Goal: Information Seeking & Learning: Check status

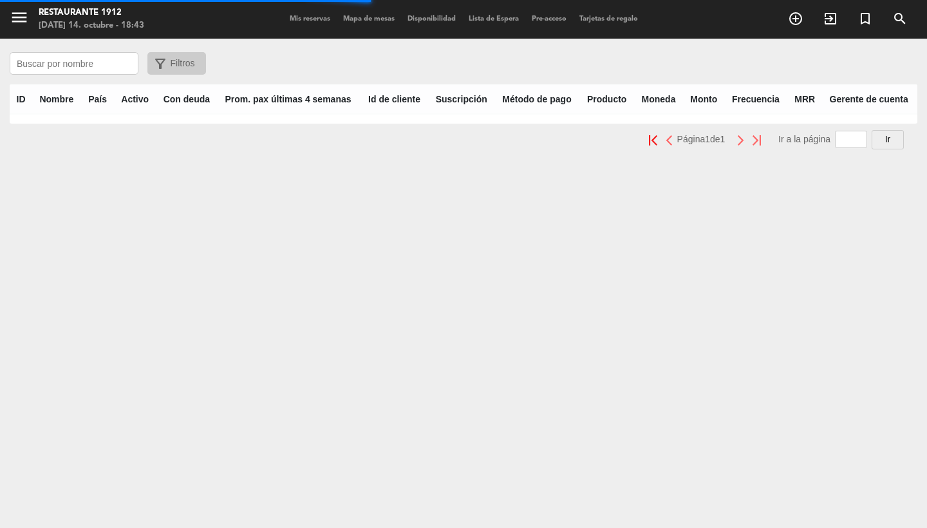
click at [89, 71] on input "text" at bounding box center [74, 63] width 129 height 23
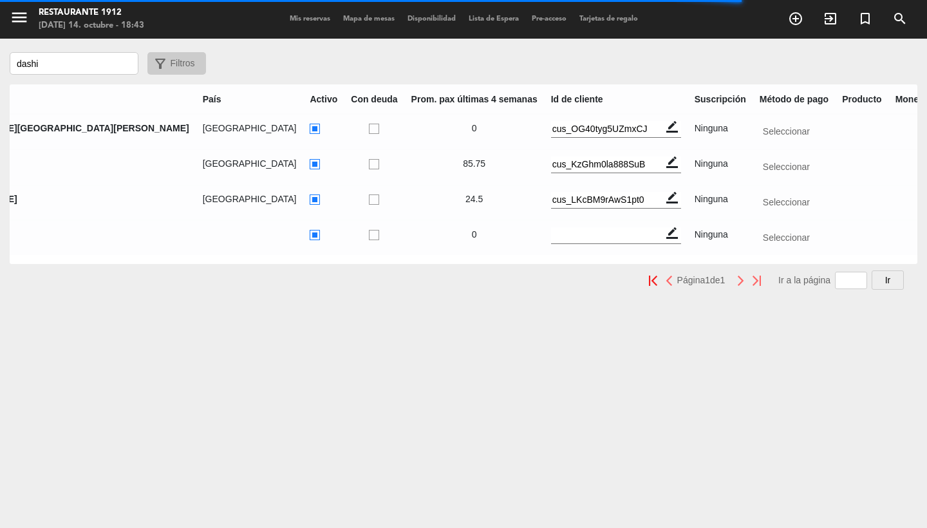
scroll to position [0, 140]
type input "dashi"
type input "bar"
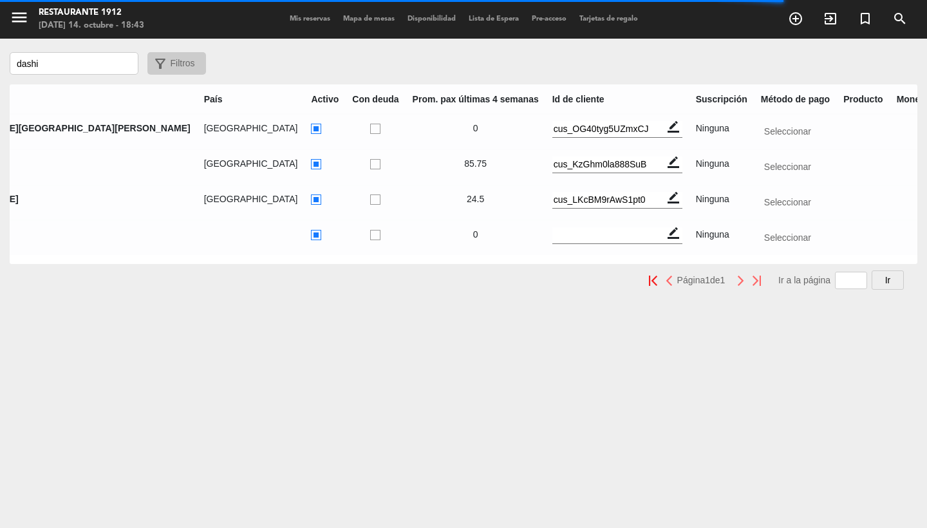
click at [444, 360] on div "menu Restaurante 1912 [DATE] 14. octubre - 18:43 Mis reservas Mapa de mesas Dis…" at bounding box center [463, 264] width 927 height 528
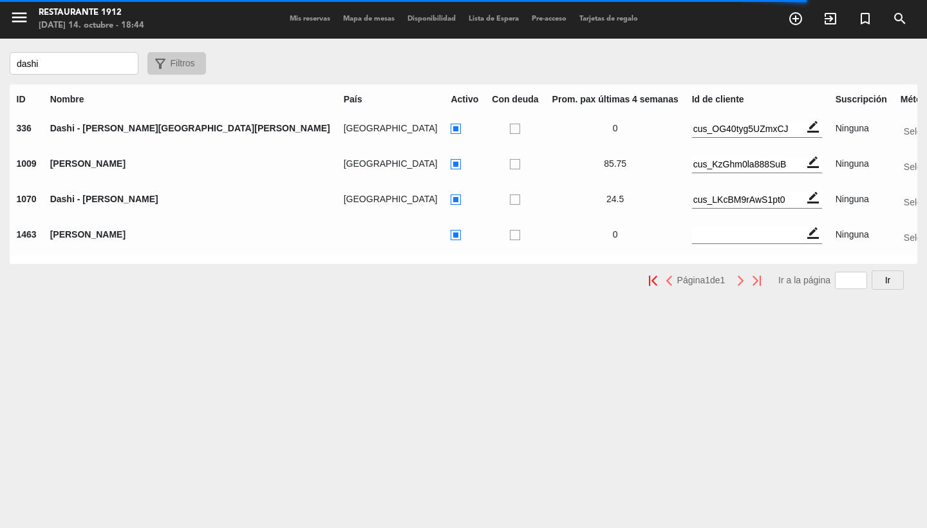
scroll to position [0, 0]
click at [21, 19] on icon "menu" at bounding box center [19, 17] width 19 height 19
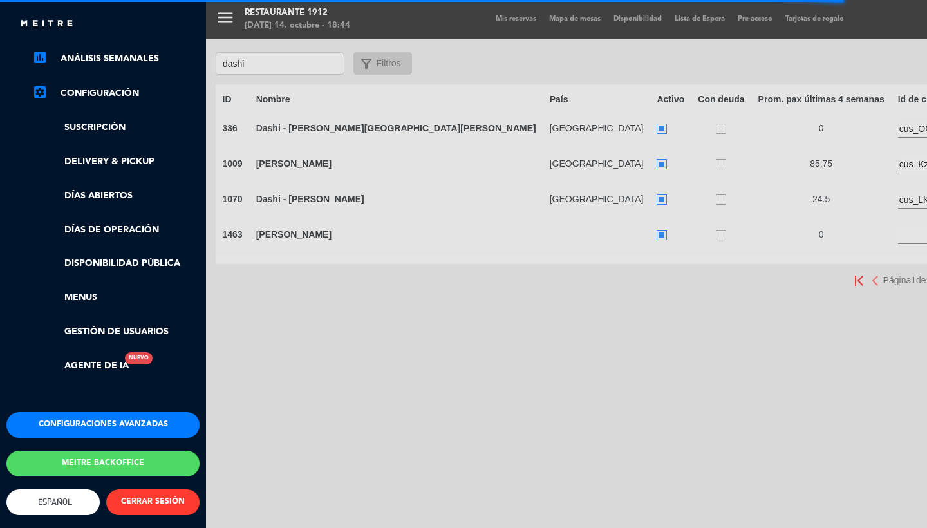
scroll to position [203, 0]
click at [99, 451] on button "Meitre backoffice" at bounding box center [102, 464] width 193 height 26
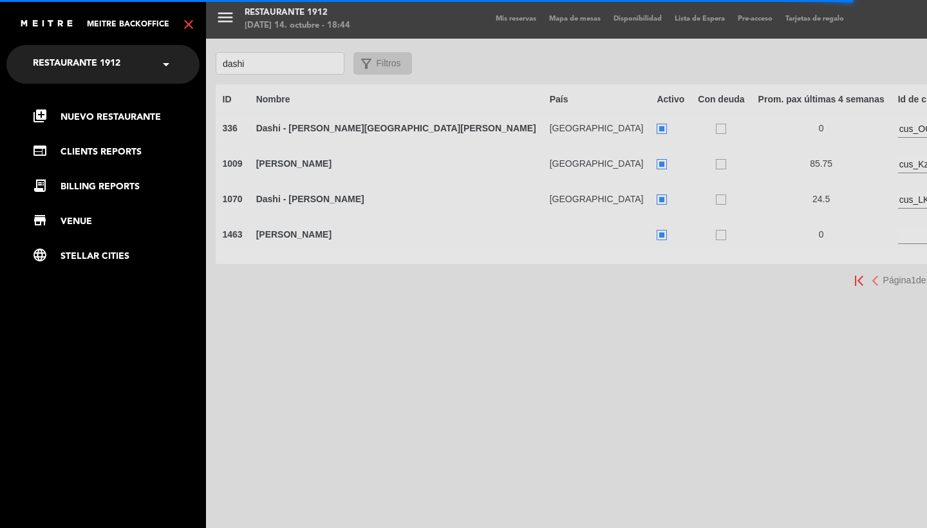
scroll to position [0, 0]
click at [108, 151] on link "web CLIENTS REPORTS" at bounding box center [115, 151] width 167 height 15
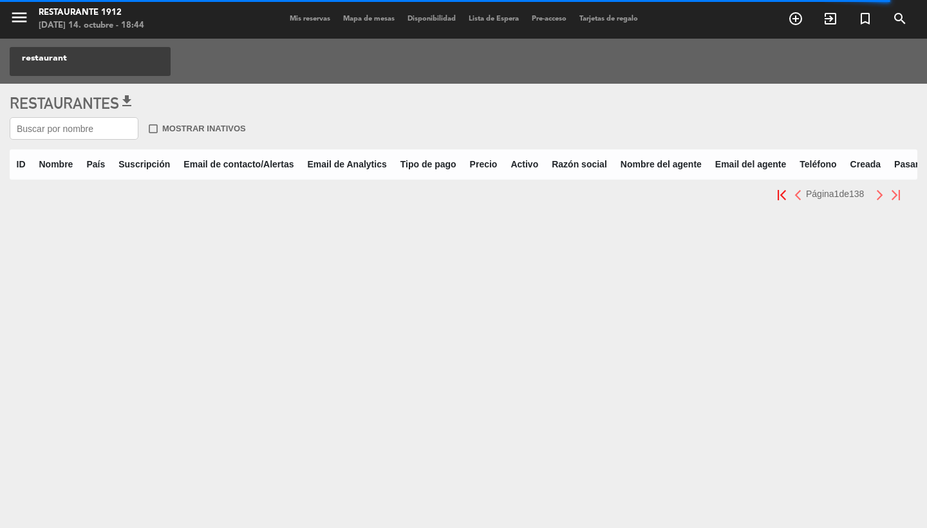
click at [89, 131] on input "text" at bounding box center [74, 128] width 129 height 23
type input "dashi"
click at [21, 21] on icon "menu" at bounding box center [19, 17] width 19 height 19
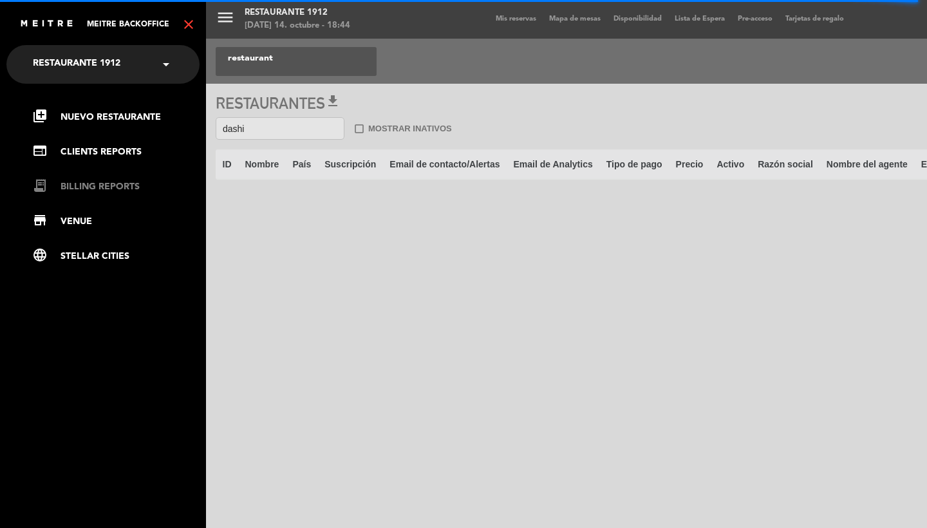
click at [91, 186] on link "receipt_long BILLING REPORTS" at bounding box center [115, 186] width 167 height 15
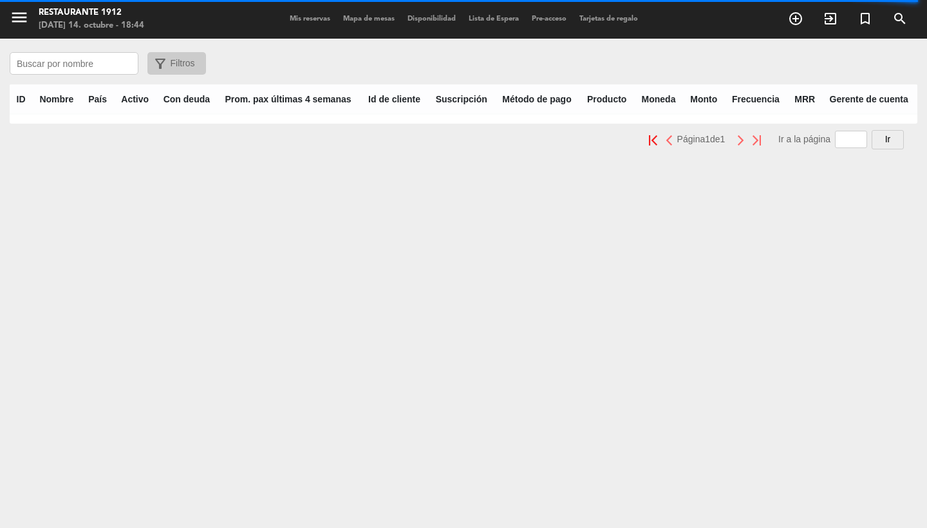
click at [68, 65] on input "text" at bounding box center [74, 63] width 129 height 23
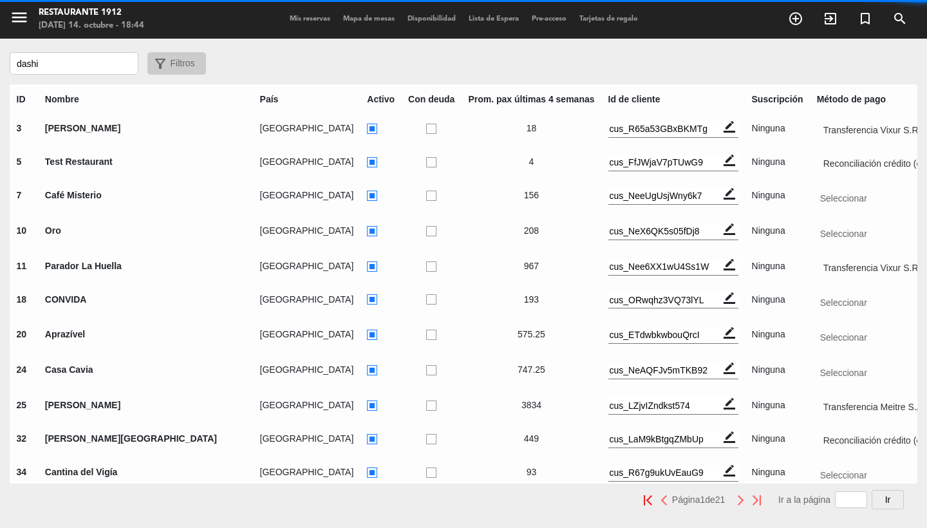
type input "dashi"
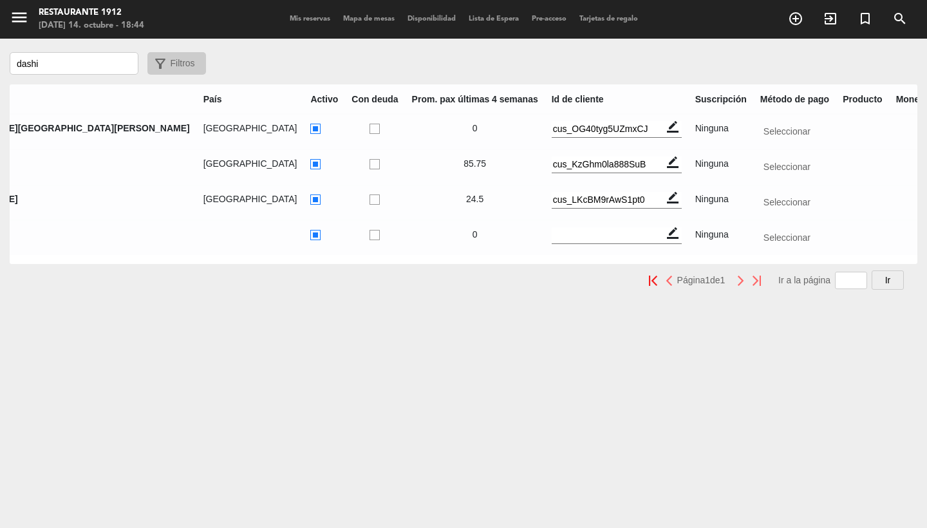
scroll to position [0, 140]
click at [28, 17] on icon "menu" at bounding box center [19, 17] width 19 height 19
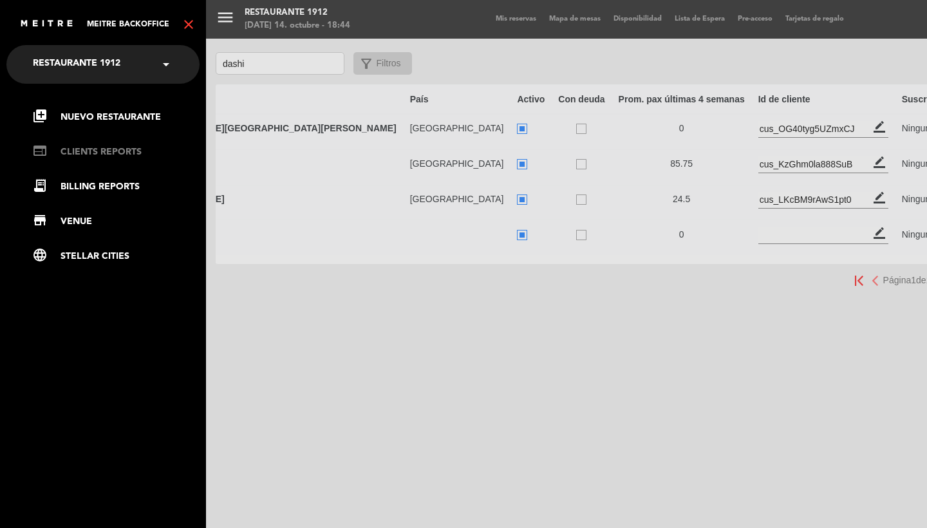
click at [80, 151] on link "web CLIENTS REPORTS" at bounding box center [115, 151] width 167 height 15
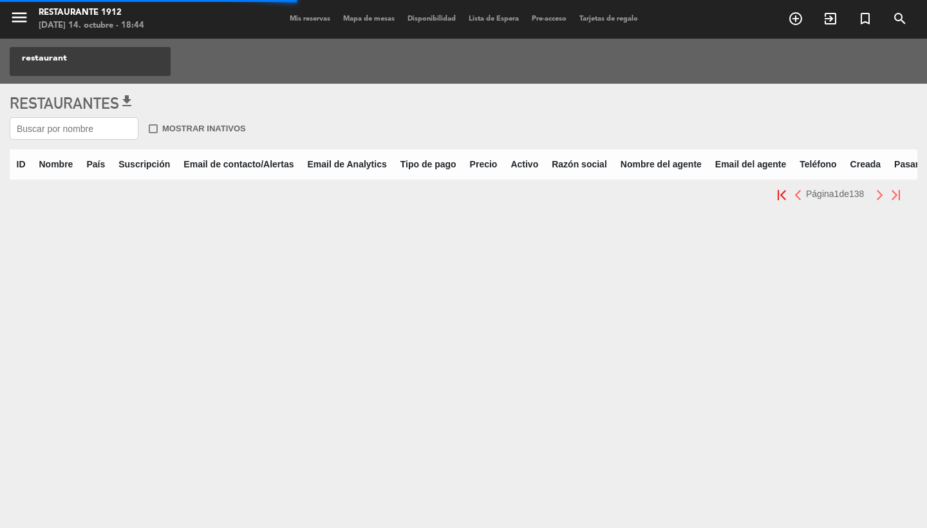
click at [82, 126] on input "text" at bounding box center [74, 128] width 129 height 23
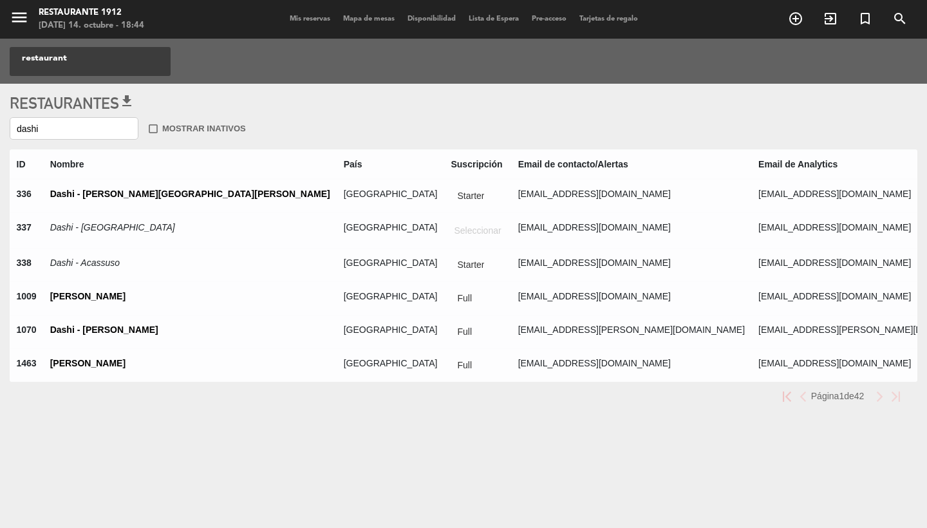
type input "dashi"
radio input "true"
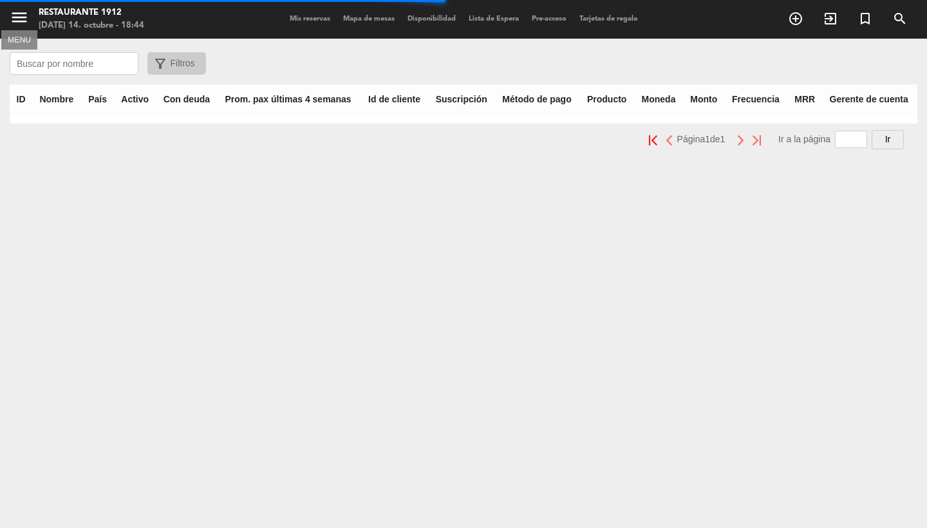
click at [23, 19] on icon "menu" at bounding box center [19, 17] width 19 height 19
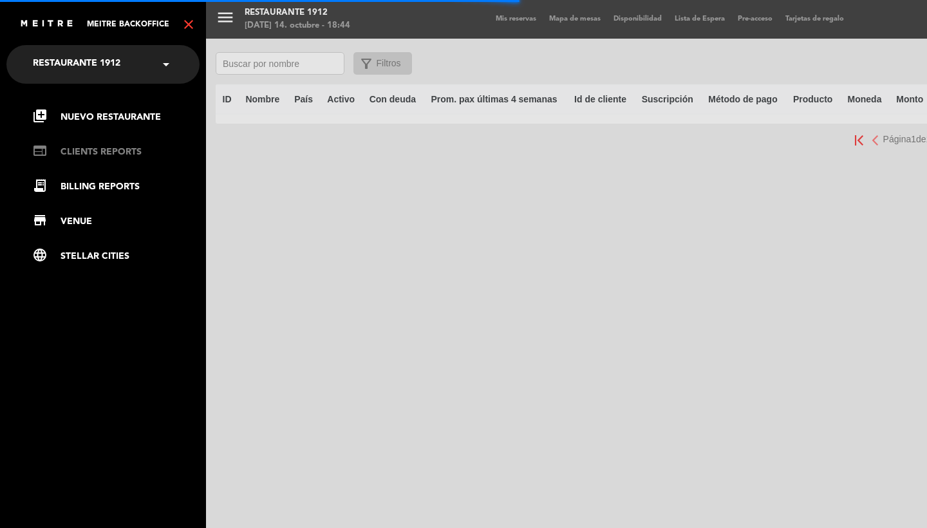
click at [97, 154] on link "web CLIENTS REPORTS" at bounding box center [115, 151] width 167 height 15
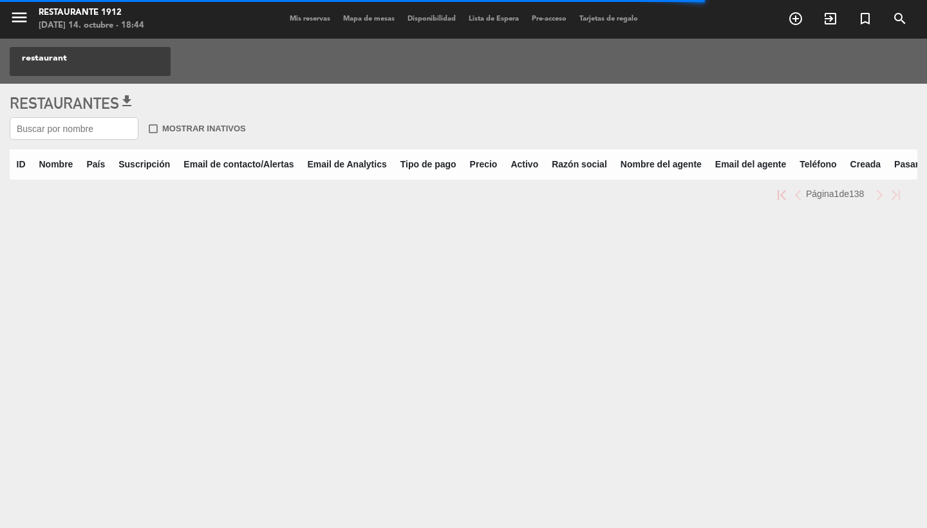
click at [91, 128] on input "text" at bounding box center [74, 128] width 129 height 23
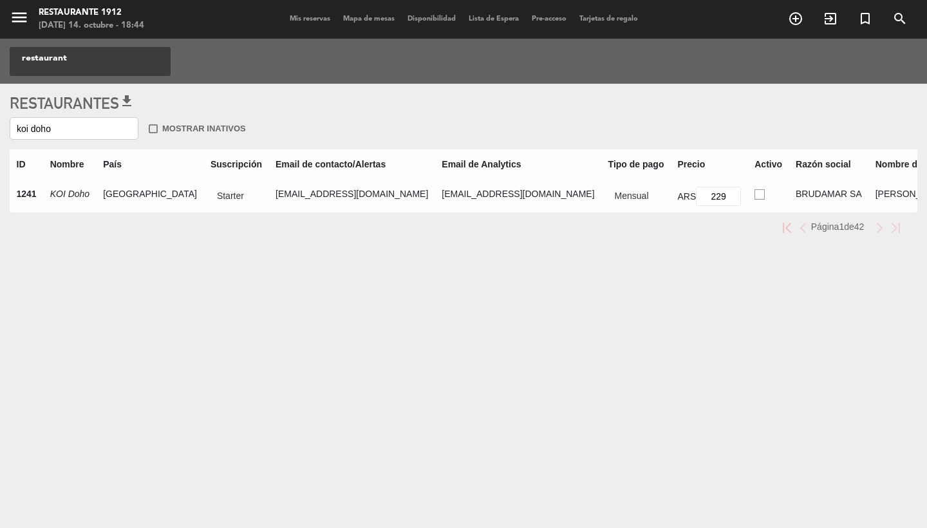
type input "koi Doho"
drag, startPoint x: 91, startPoint y: 128, endPoint x: 589, endPoint y: 191, distance: 501.6
click at [754, 191] on ins at bounding box center [759, 194] width 10 height 11
click at [754, 191] on input "radio" at bounding box center [758, 193] width 8 height 8
radio input "true"
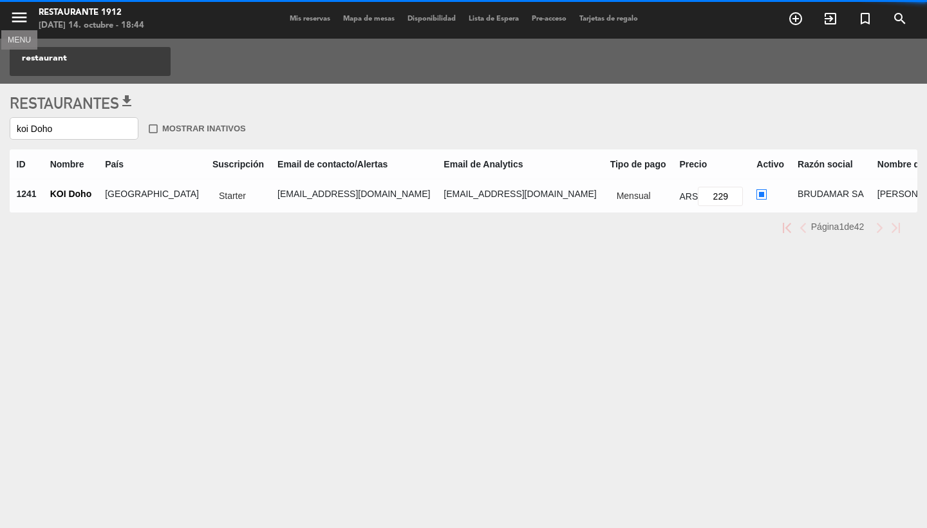
click at [17, 25] on icon "menu" at bounding box center [19, 17] width 19 height 19
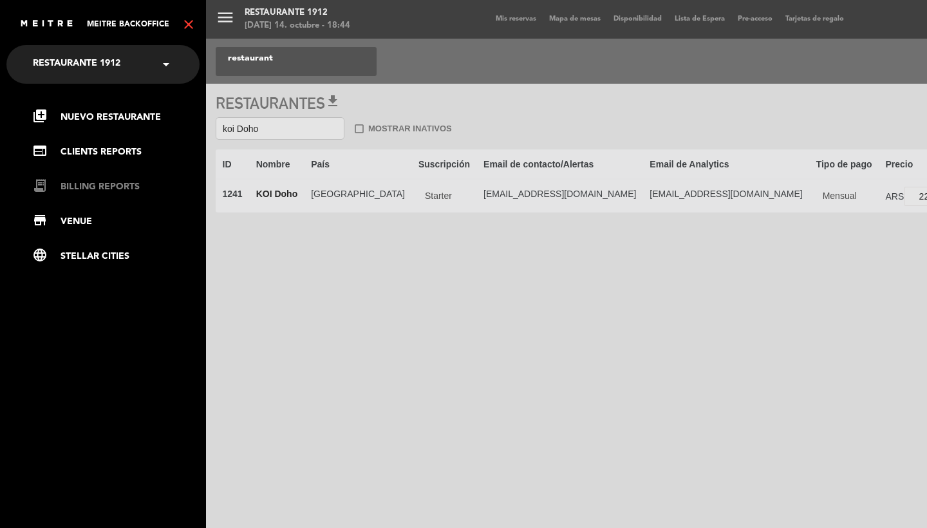
click at [92, 183] on link "receipt_long BILLING REPORTS" at bounding box center [115, 186] width 167 height 15
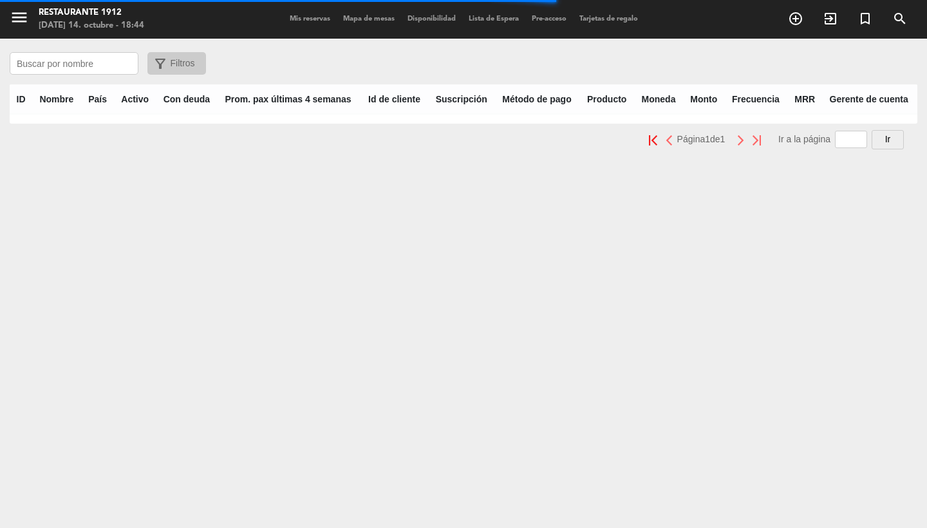
click at [60, 62] on input "text" at bounding box center [74, 63] width 129 height 23
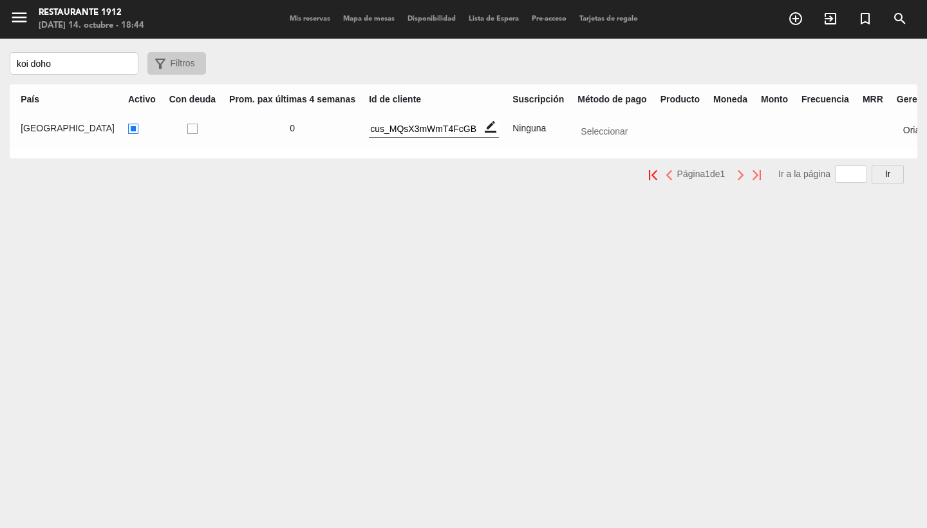
scroll to position [0, 83]
type input "koi doho"
click at [898, 133] on input "text" at bounding box center [938, 129] width 81 height 16
click at [902, 145] on span "[PERSON_NAME]" at bounding box center [939, 149] width 74 height 10
click at [380, 332] on div "menu Restaurante 1912 [DATE] 14. octubre - 18:45 Mis reservas Mapa de mesas Dis…" at bounding box center [463, 264] width 927 height 528
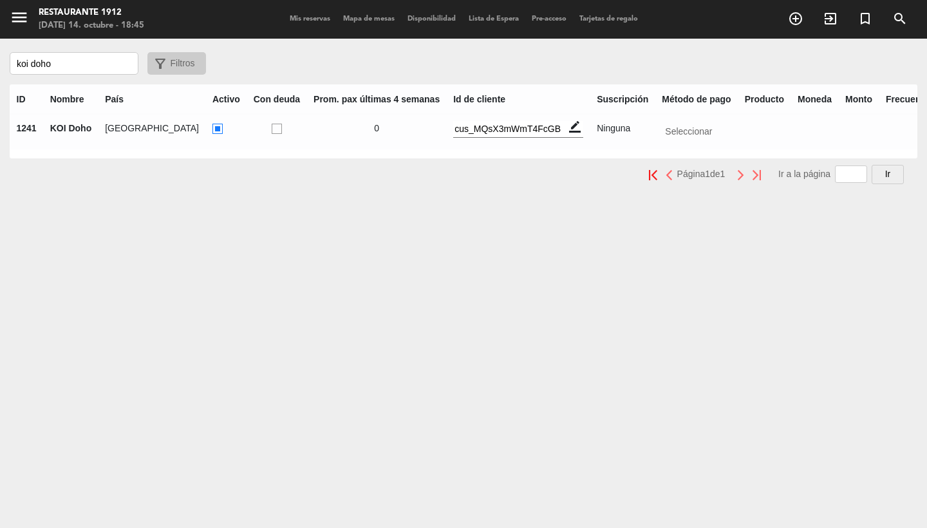
scroll to position [0, 0]
click at [18, 17] on icon "menu" at bounding box center [19, 17] width 19 height 19
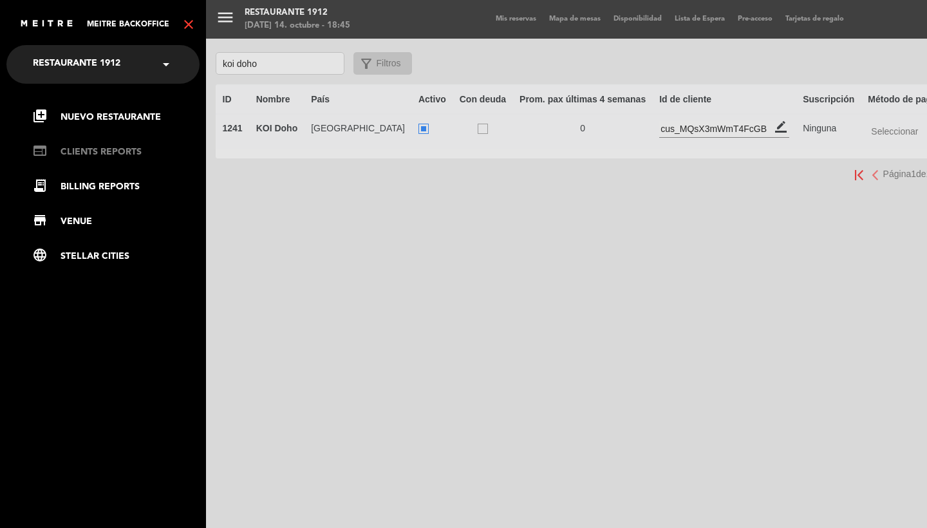
click at [73, 145] on link "web CLIENTS REPORTS" at bounding box center [115, 151] width 167 height 15
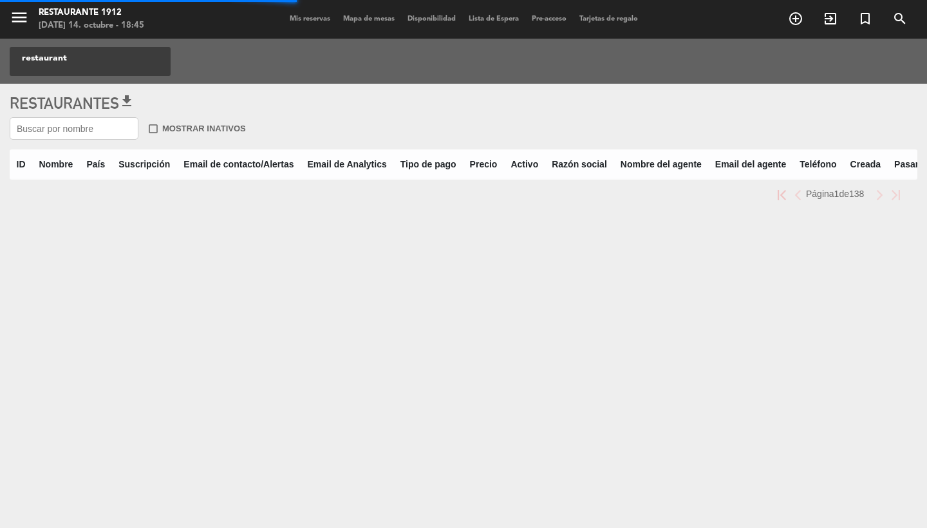
click at [109, 127] on input "text" at bounding box center [74, 128] width 129 height 23
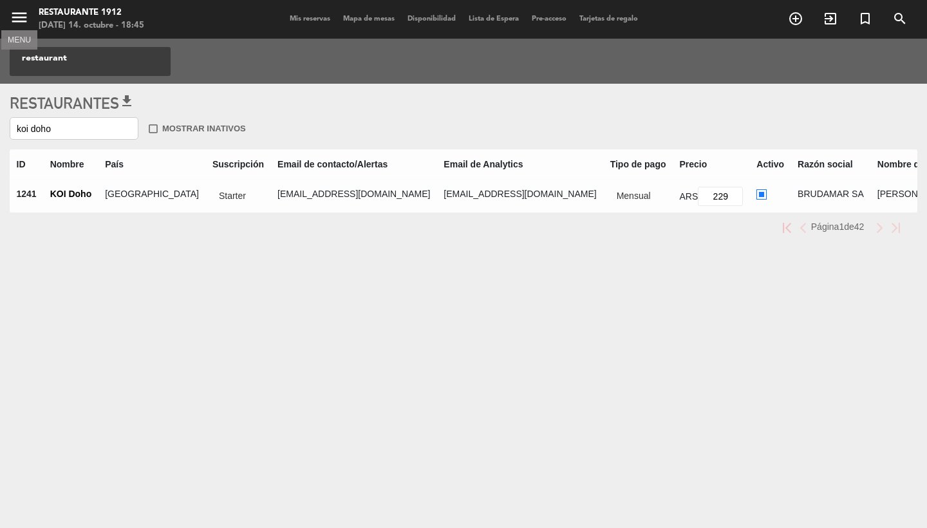
type input "koi doho"
click at [18, 17] on icon "menu" at bounding box center [19, 17] width 19 height 19
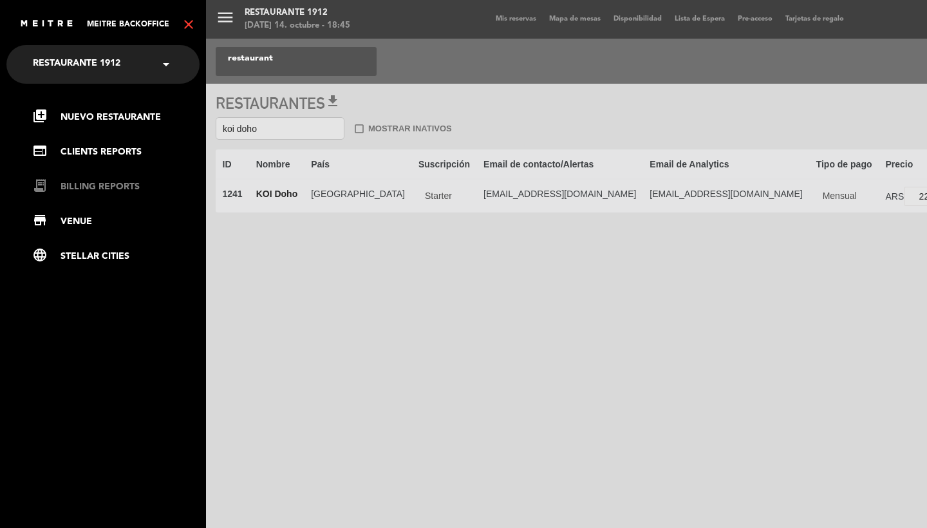
click at [106, 193] on link "receipt_long BILLING REPORTS" at bounding box center [115, 186] width 167 height 15
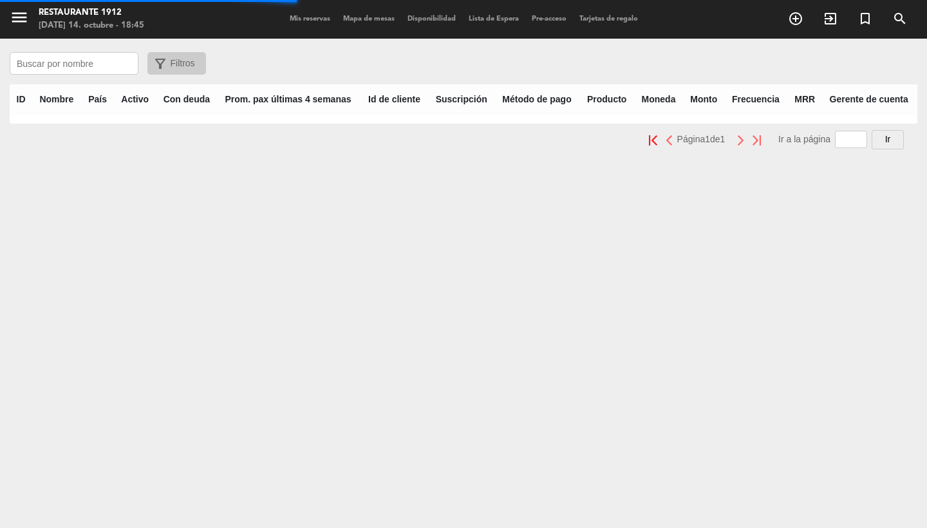
click at [90, 69] on input "text" at bounding box center [74, 63] width 129 height 23
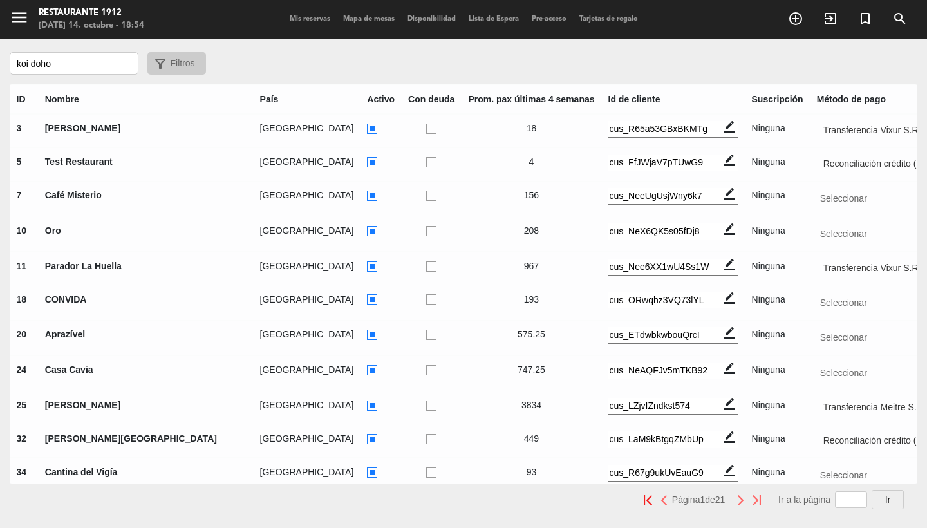
type input "koi doho"
click at [310, 15] on span "Mis reservas" at bounding box center [309, 18] width 53 height 7
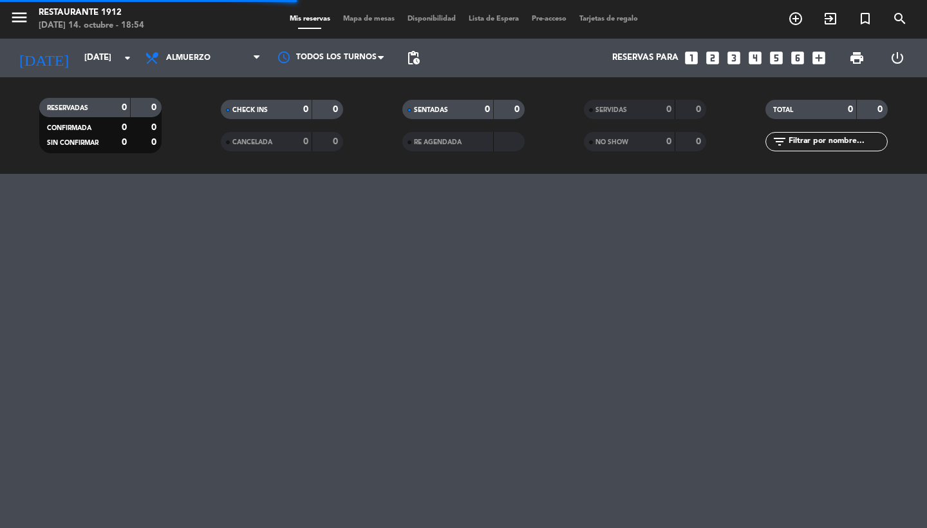
click at [18, 18] on icon "menu" at bounding box center [19, 17] width 19 height 19
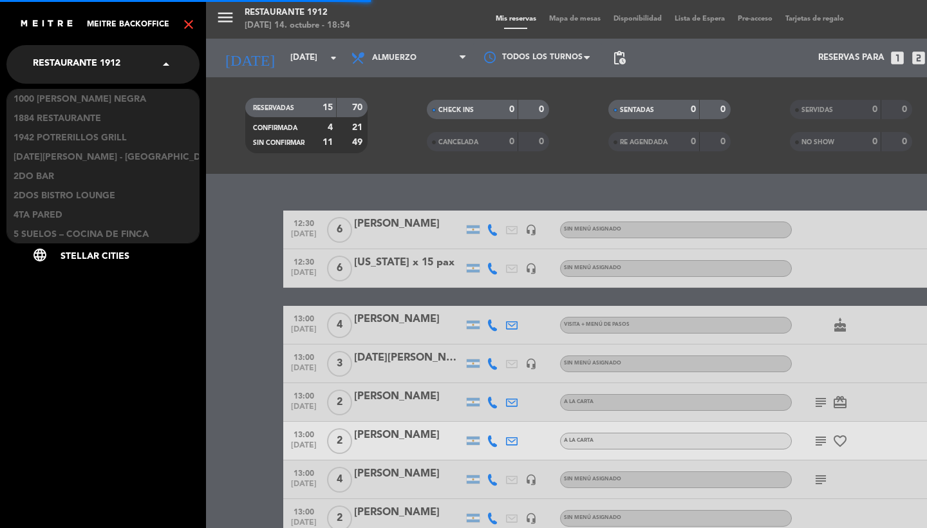
click at [91, 68] on span "Restaurante 1912" at bounding box center [77, 64] width 88 height 27
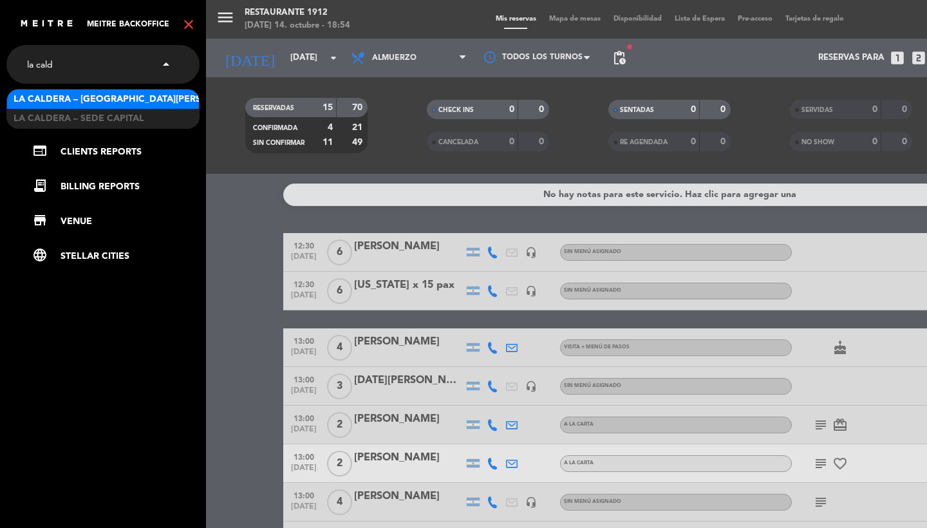
type input "la calde"
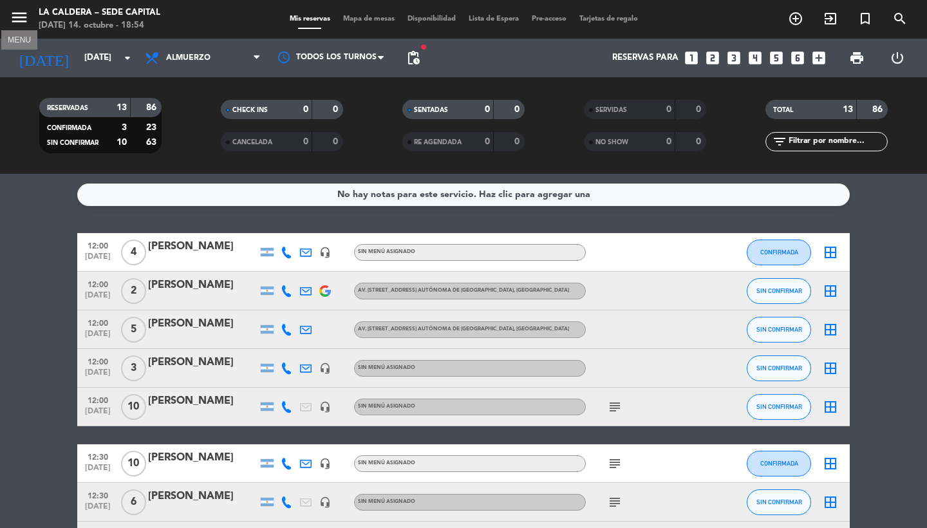
click at [20, 22] on icon "menu" at bounding box center [19, 17] width 19 height 19
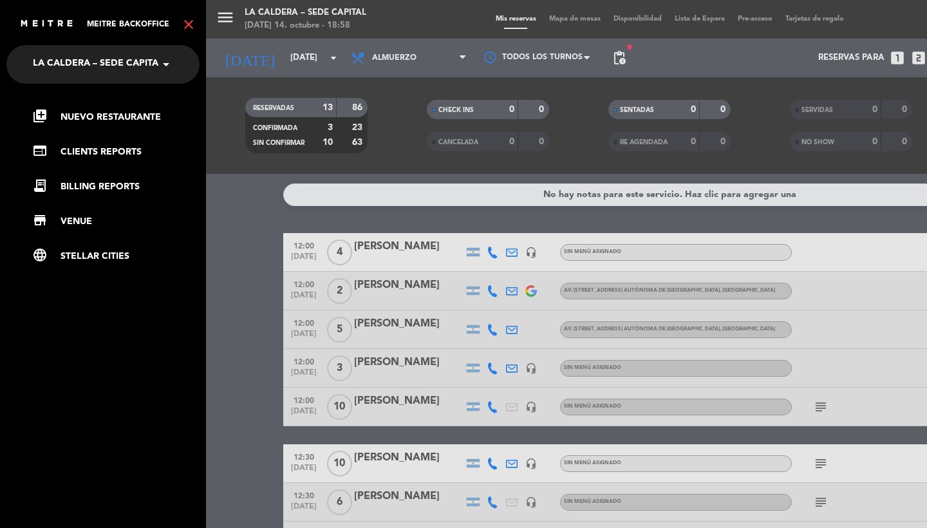
click at [610, 100] on div "menu La Caldera – Sede Capital [DATE] 14. octubre - 18:58 Mis reservas Mapa de …" at bounding box center [669, 264] width 927 height 528
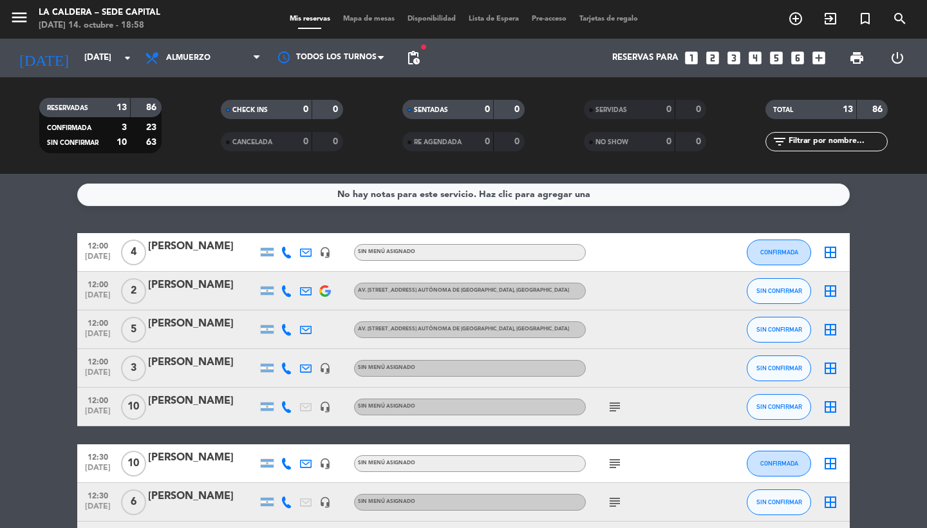
click at [412, 62] on span "pending_actions" at bounding box center [413, 57] width 15 height 15
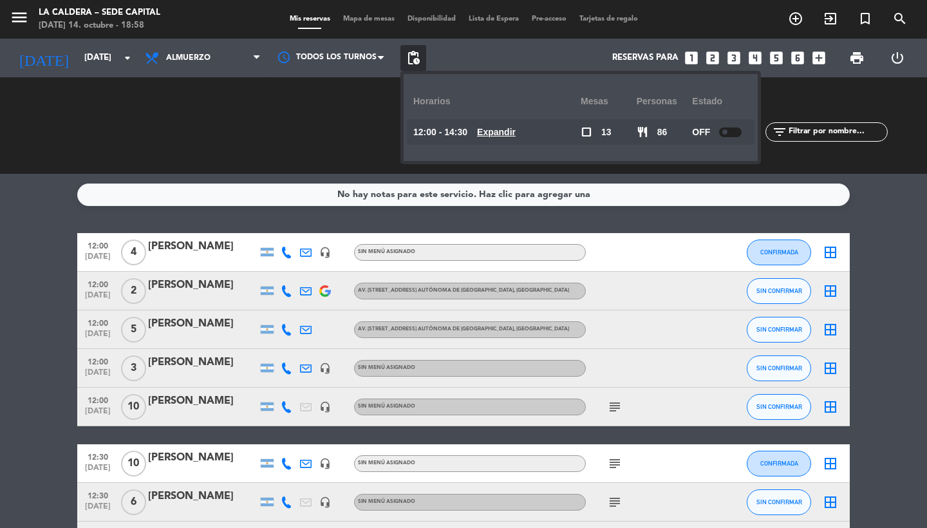
click at [495, 132] on u "Expandir" at bounding box center [496, 132] width 39 height 10
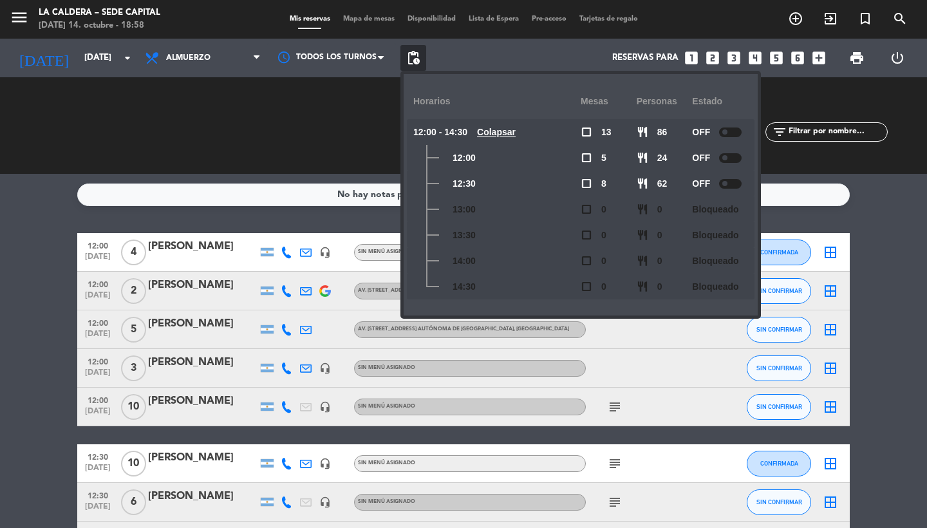
click at [495, 132] on u "Colapsar" at bounding box center [496, 132] width 39 height 10
